Goal: Check status: Check status

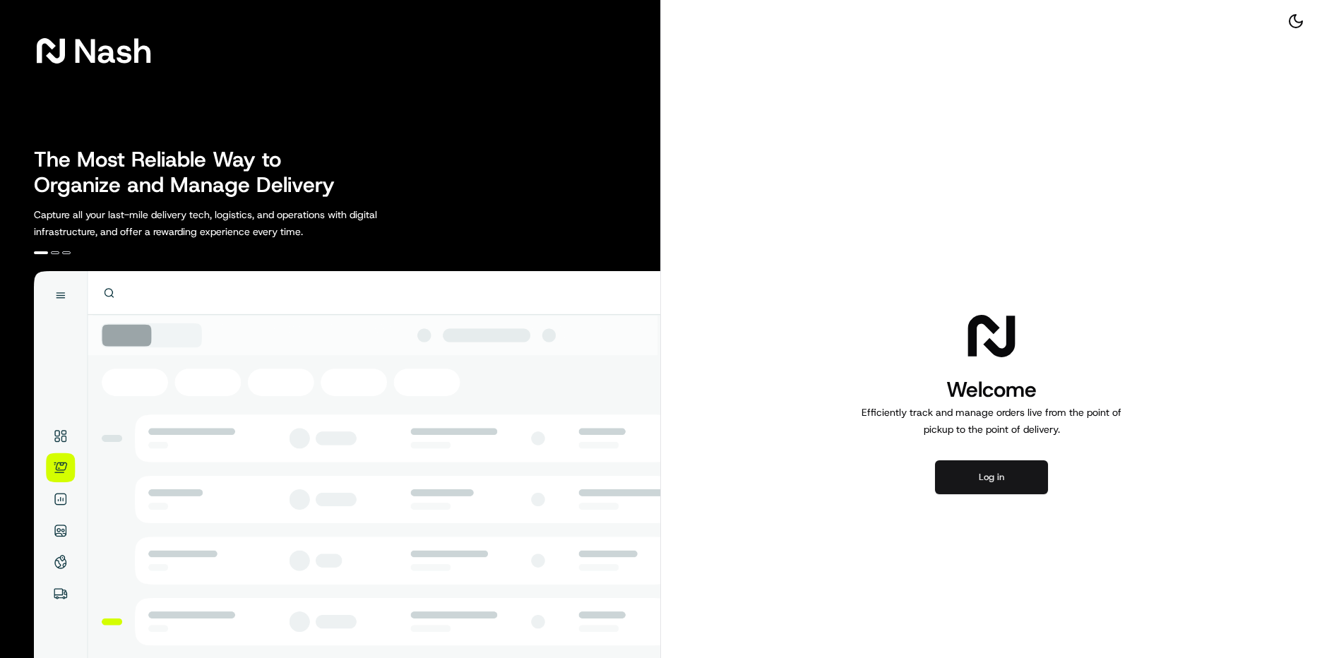
click at [999, 477] on button "Log in" at bounding box center [991, 478] width 113 height 34
